Goal: Use online tool/utility

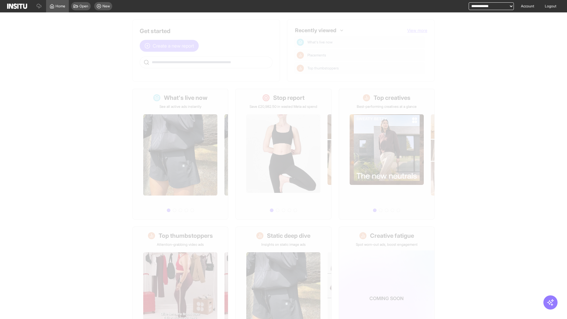
click at [171, 46] on span "Create a new report" at bounding box center [173, 45] width 41 height 7
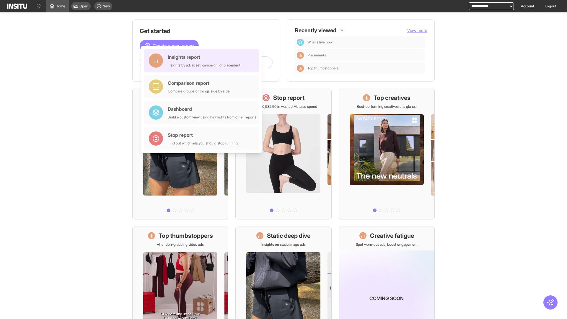
click at [203, 61] on div "Insights report Insights by ad, adset, campaign, or placement" at bounding box center [204, 60] width 73 height 14
